Goal: Connect with others: Establish contact or relationships with other users

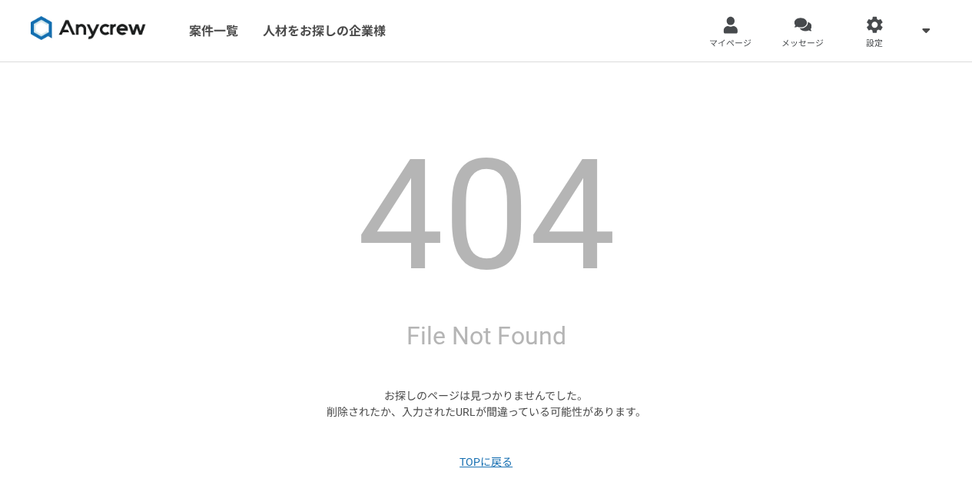
click at [103, 33] on img at bounding box center [88, 28] width 115 height 25
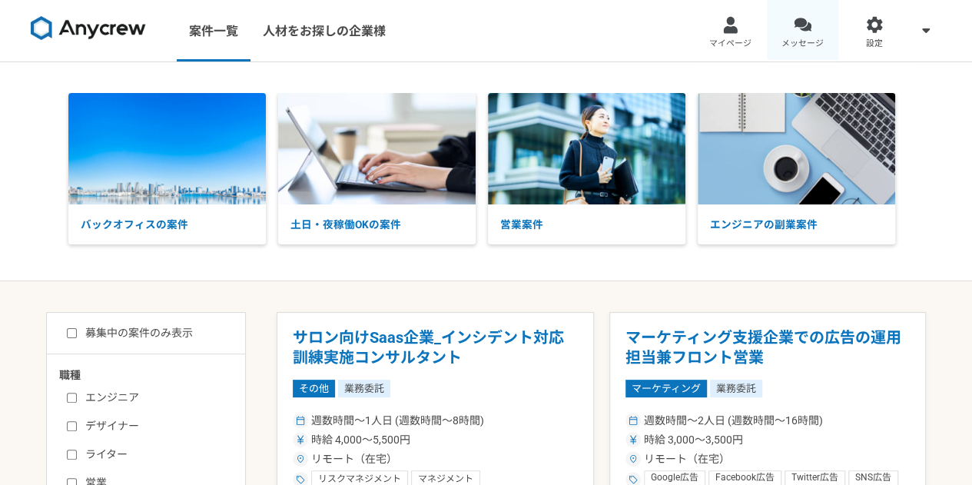
click at [803, 42] on span "メッセージ" at bounding box center [803, 44] width 42 height 12
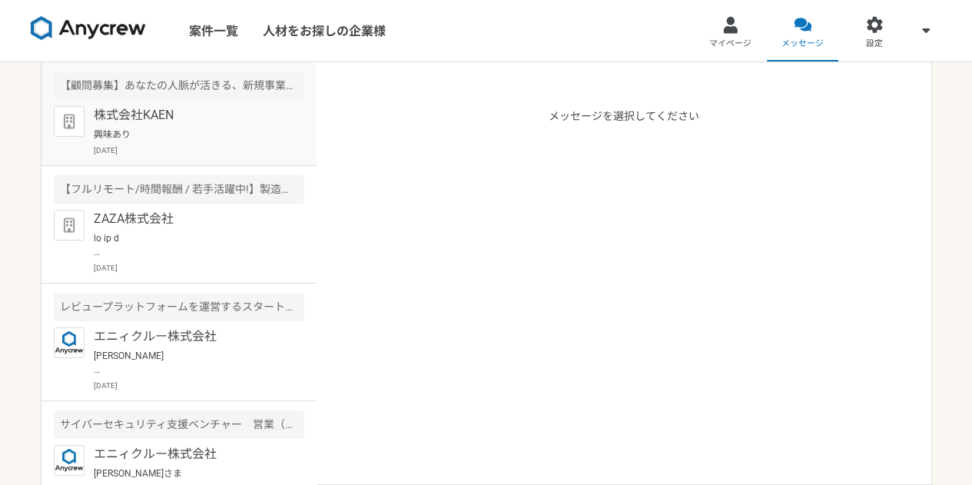
click at [203, 124] on p "株式会社KAEN" at bounding box center [189, 115] width 190 height 18
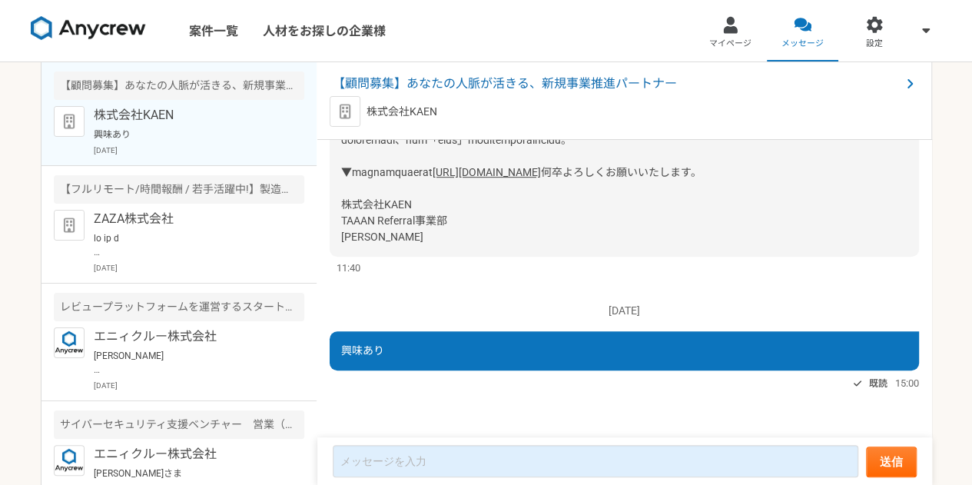
scroll to position [475, 0]
click at [433, 178] on link "[URL][DOMAIN_NAME]" at bounding box center [487, 172] width 108 height 12
